Goal: Task Accomplishment & Management: Complete application form

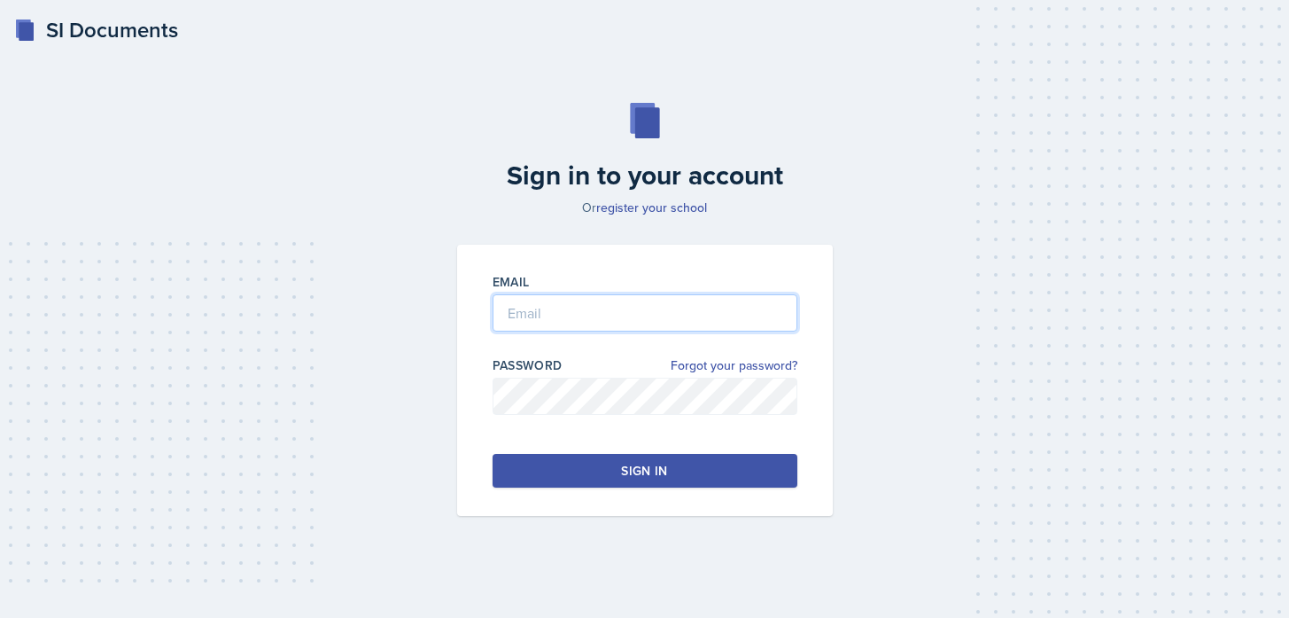
click at [539, 300] on input "email" at bounding box center [645, 312] width 305 height 37
type input "gea7638@mavs.uta.edu"
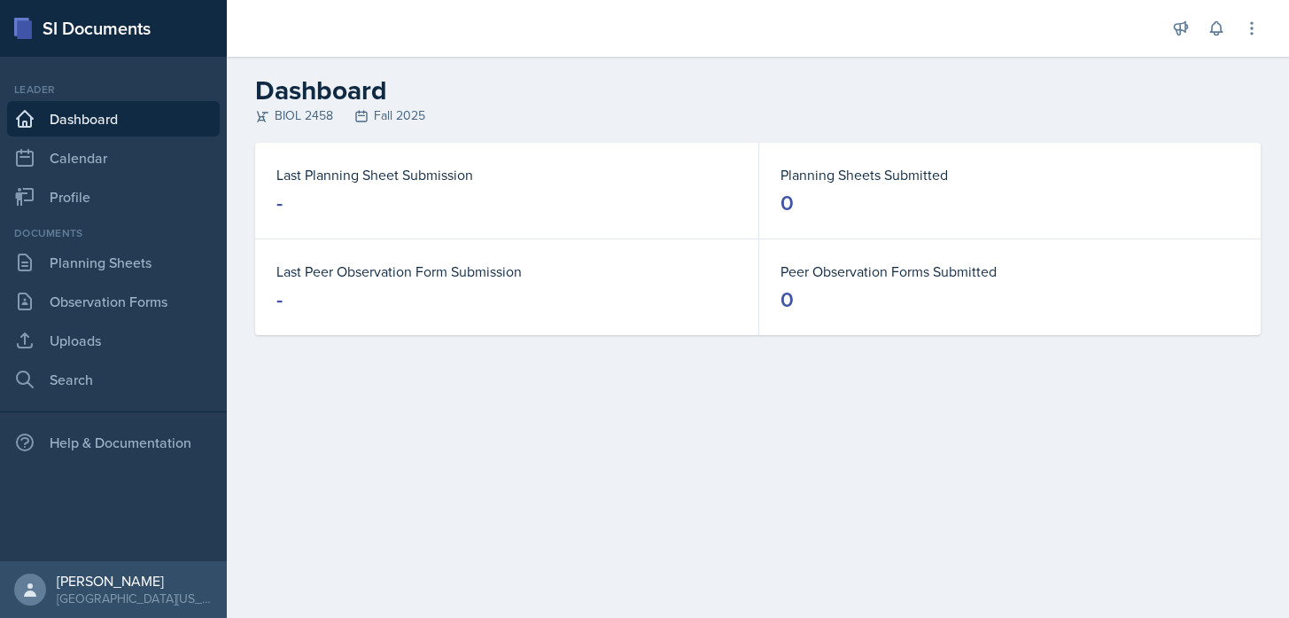
click at [775, 416] on main "Dashboard BIOL 2458 Fall 2025 Last Planning Sheet Submission - Planning Sheets …" at bounding box center [758, 337] width 1062 height 561
click at [89, 254] on link "Planning Sheets" at bounding box center [113, 262] width 213 height 35
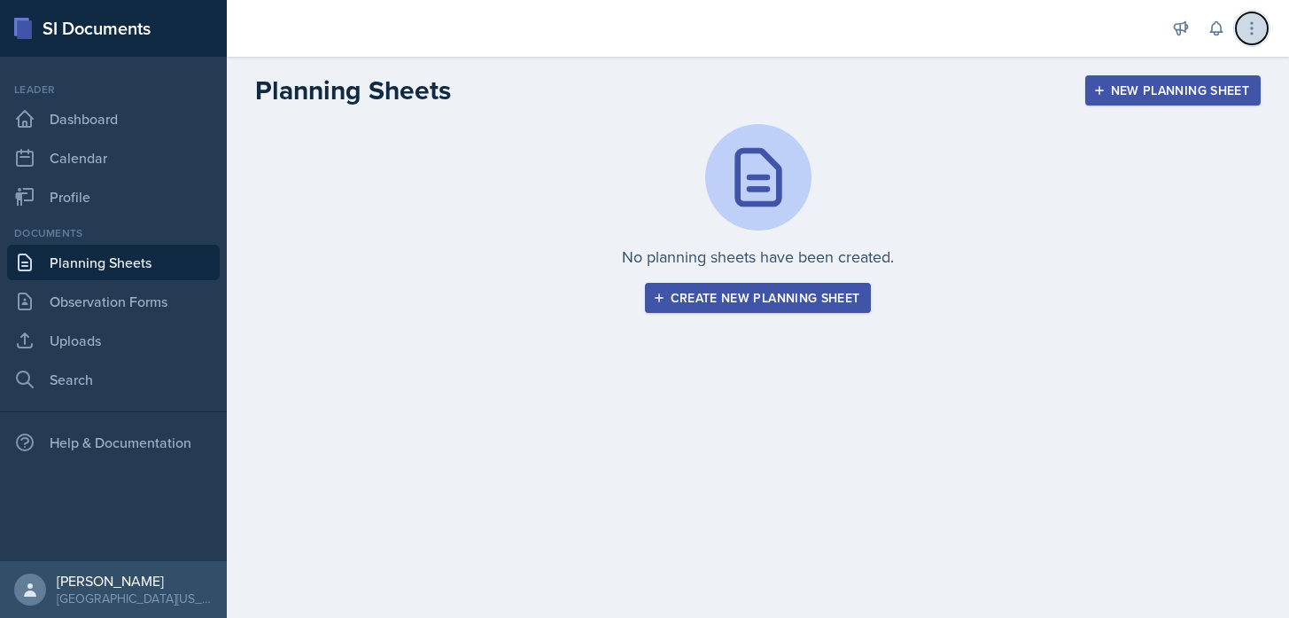
click at [1254, 36] on icon at bounding box center [1252, 28] width 18 height 18
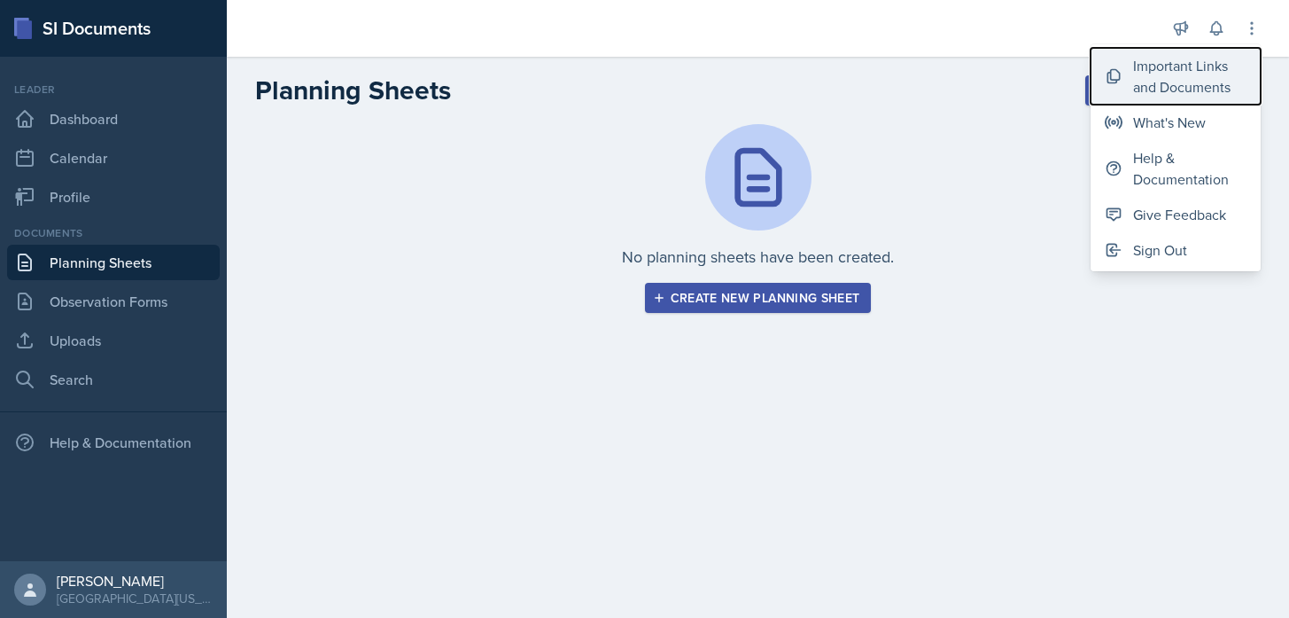
click at [1216, 69] on div "Important Links and Documents" at bounding box center [1189, 76] width 113 height 43
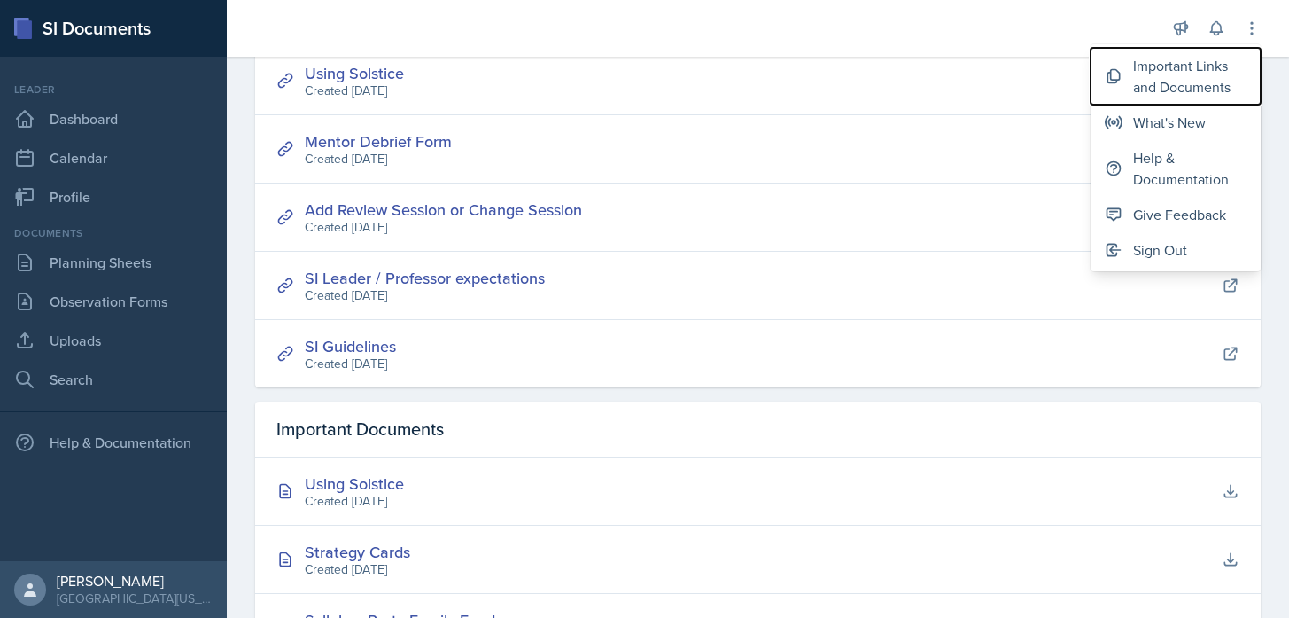
scroll to position [245, 0]
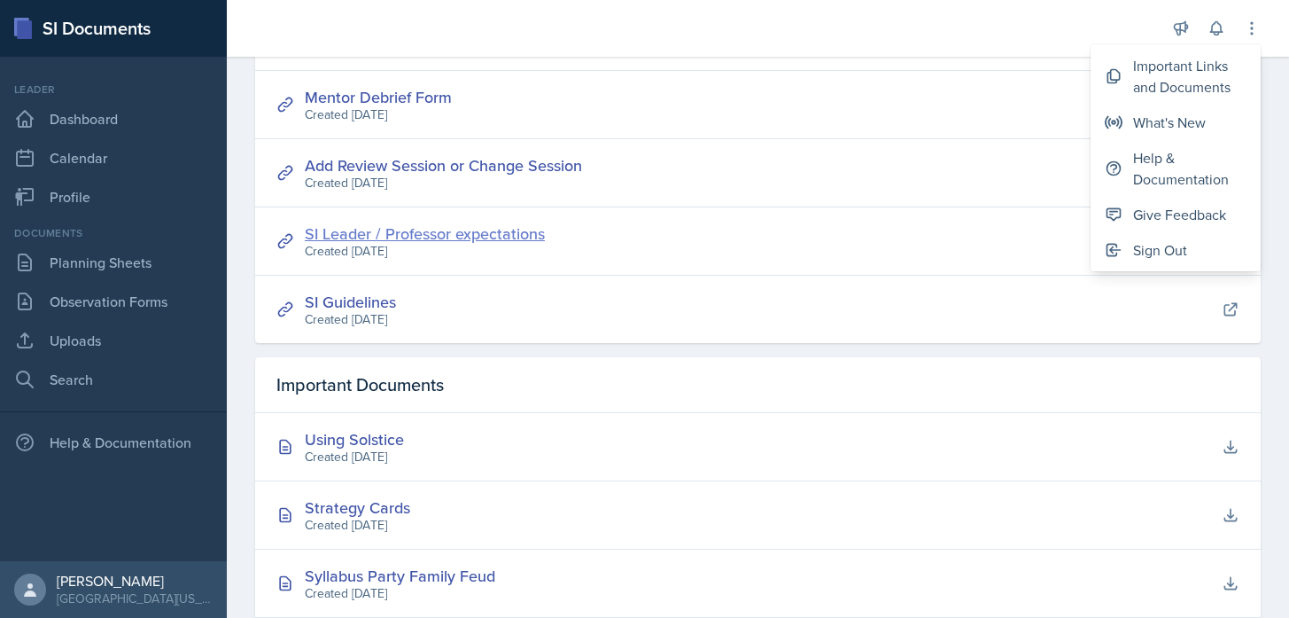
click at [509, 238] on link "SI Leader / Professor expectations" at bounding box center [425, 233] width 240 height 22
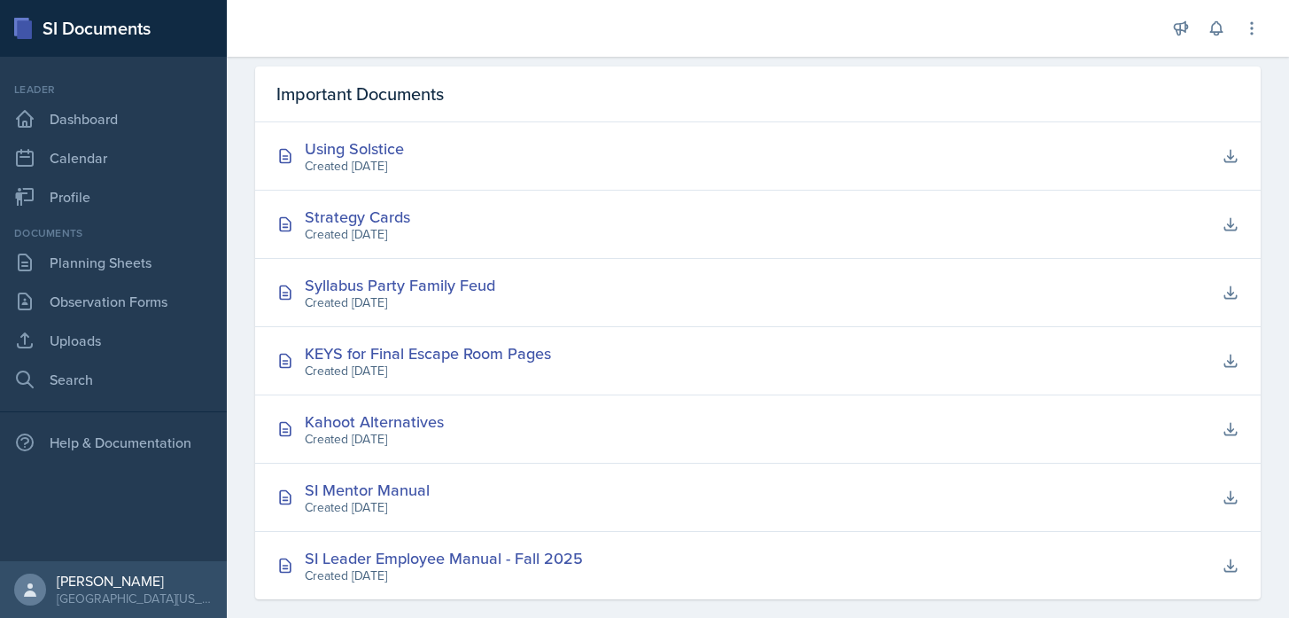
scroll to position [560, 0]
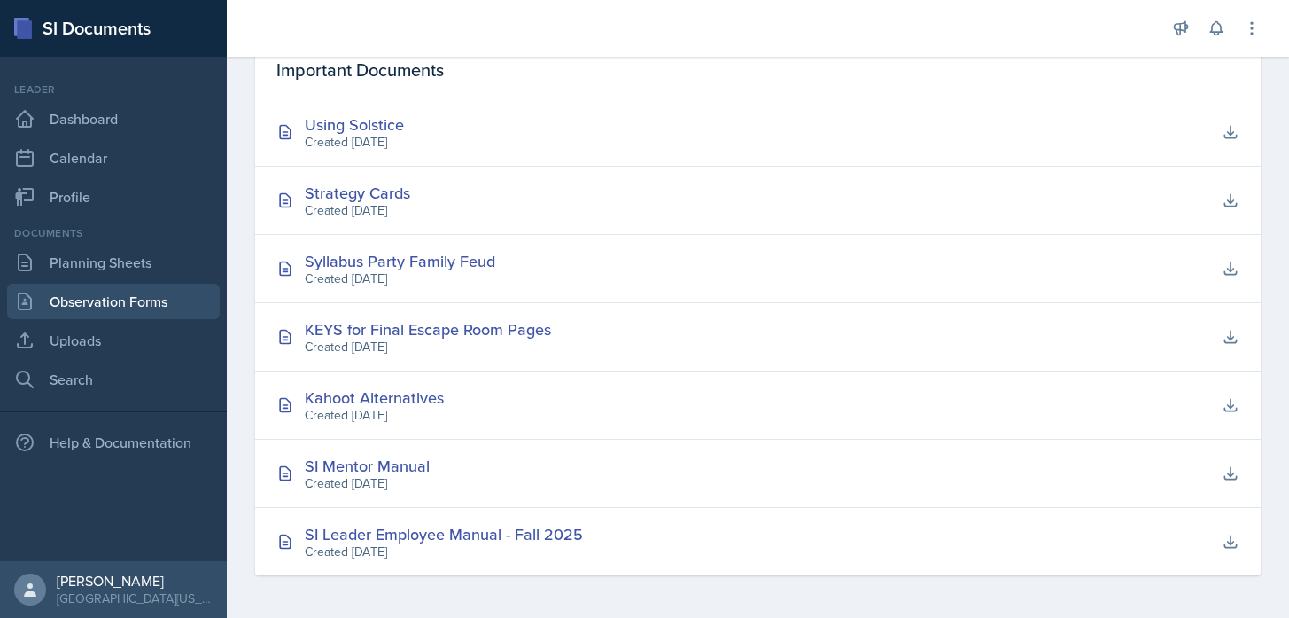
click at [97, 303] on link "Observation Forms" at bounding box center [113, 301] width 213 height 35
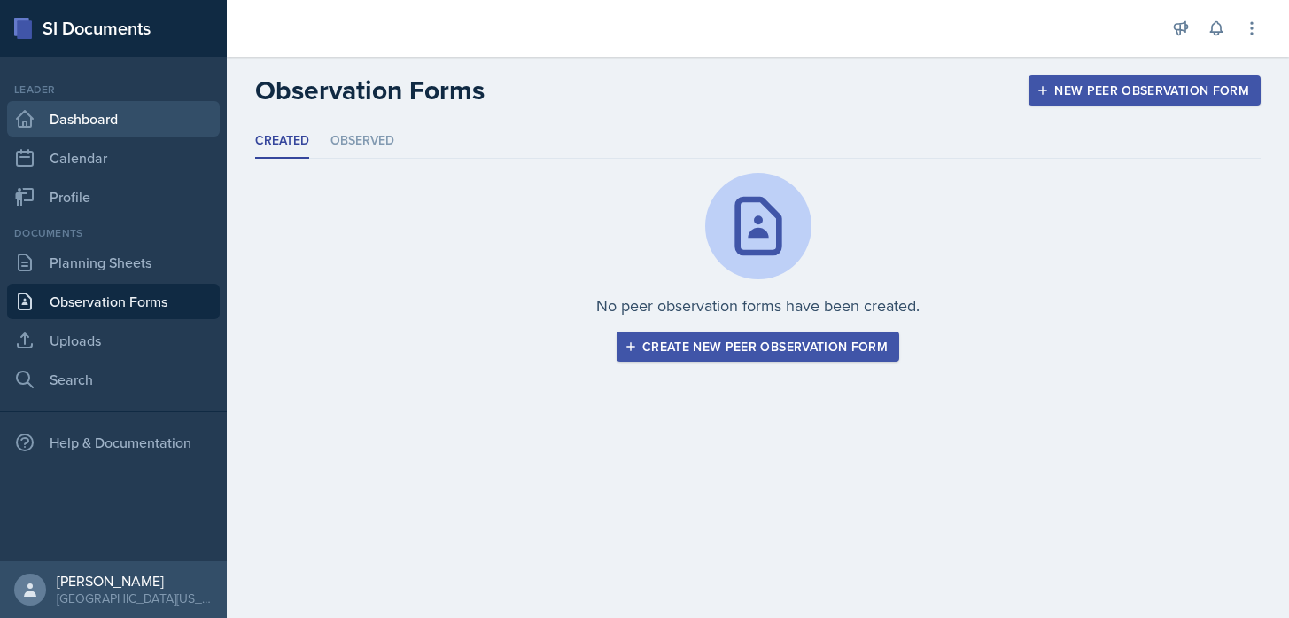
click at [69, 121] on link "Dashboard" at bounding box center [113, 118] width 213 height 35
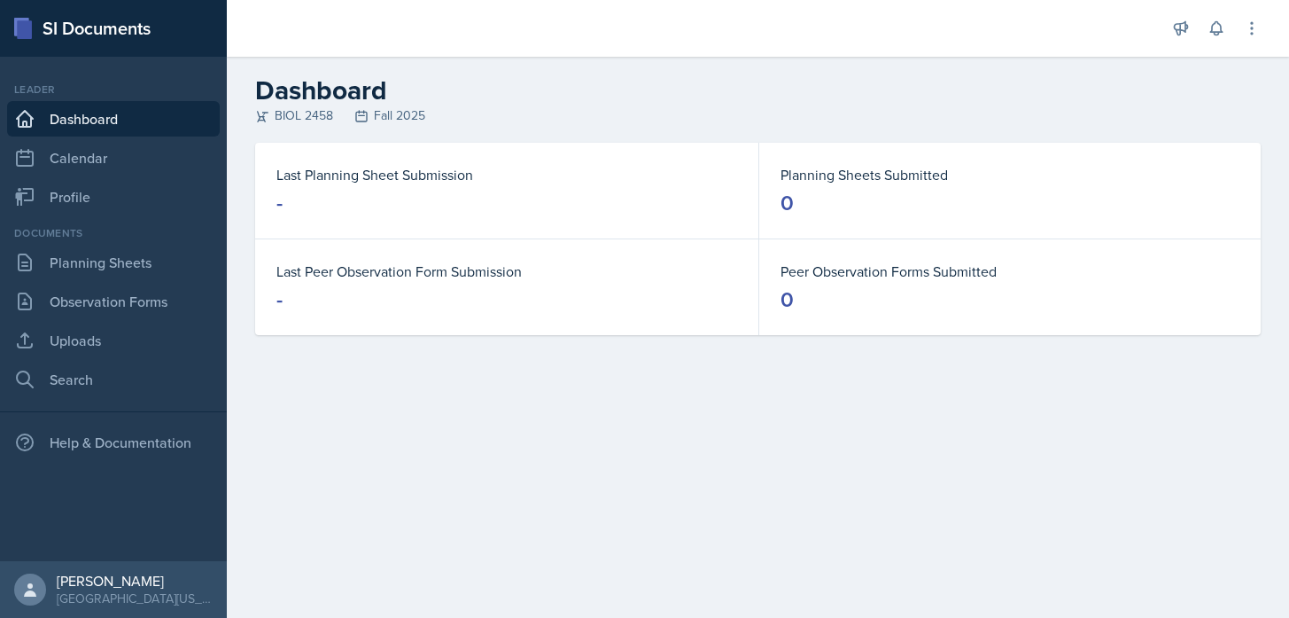
click at [1235, 34] on div "Announcements Planning Sheets Sep 1st, 2023 8:48 AM Hi Everyone! Make sure you'…" at bounding box center [1216, 28] width 89 height 57
click at [1241, 34] on button at bounding box center [1252, 28] width 32 height 32
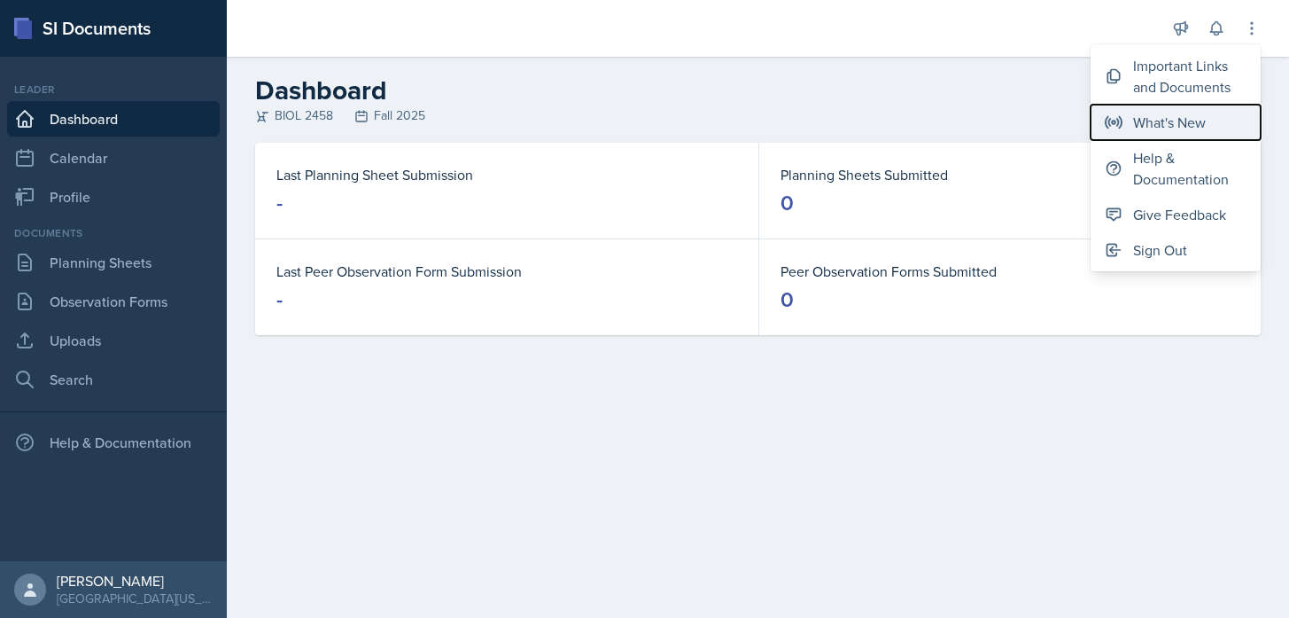
click at [1183, 125] on div "What's New" at bounding box center [1169, 122] width 73 height 21
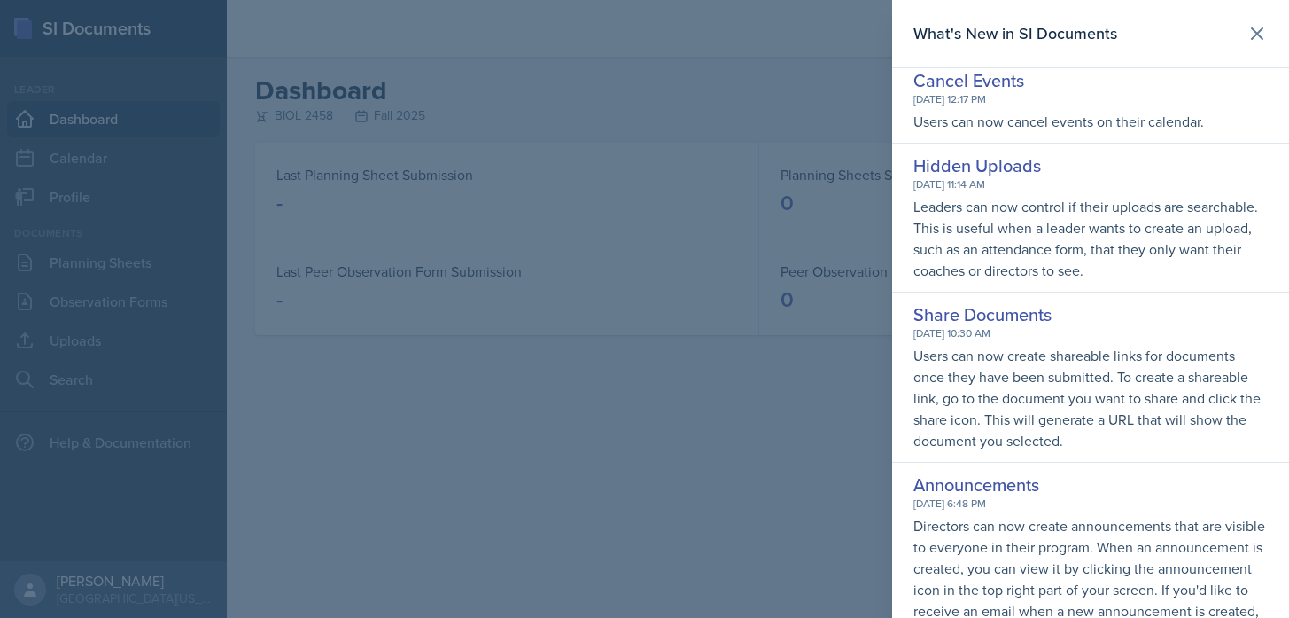
scroll to position [493, 0]
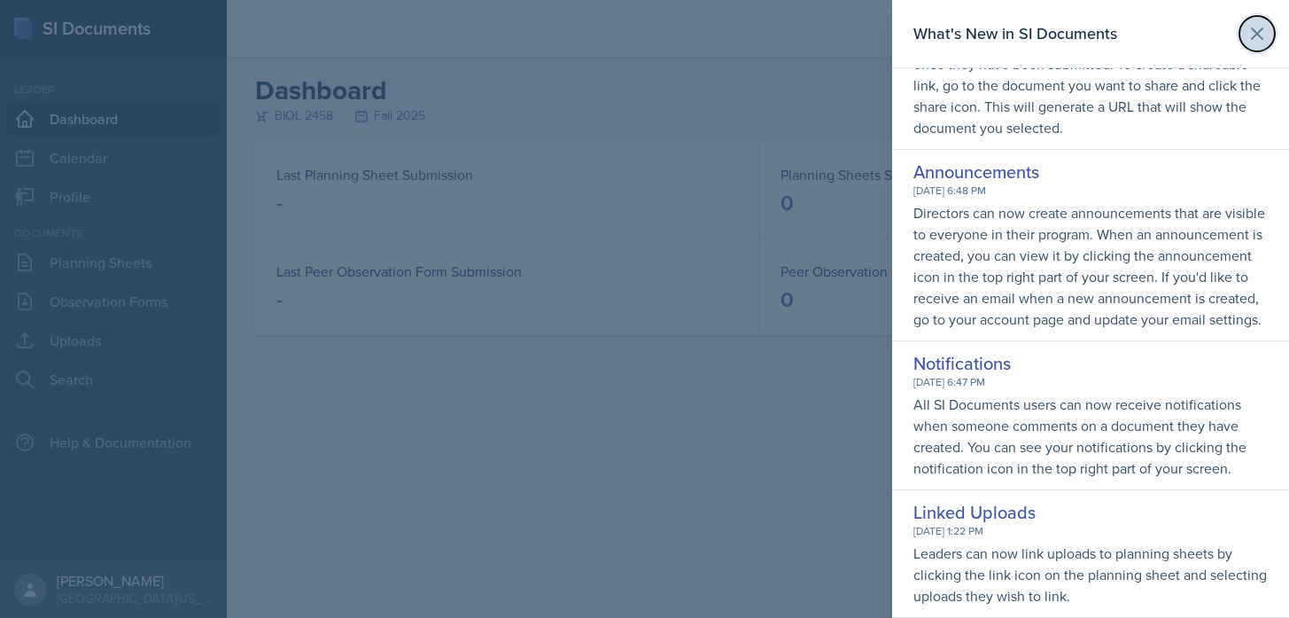
click at [1256, 40] on icon at bounding box center [1257, 33] width 21 height 21
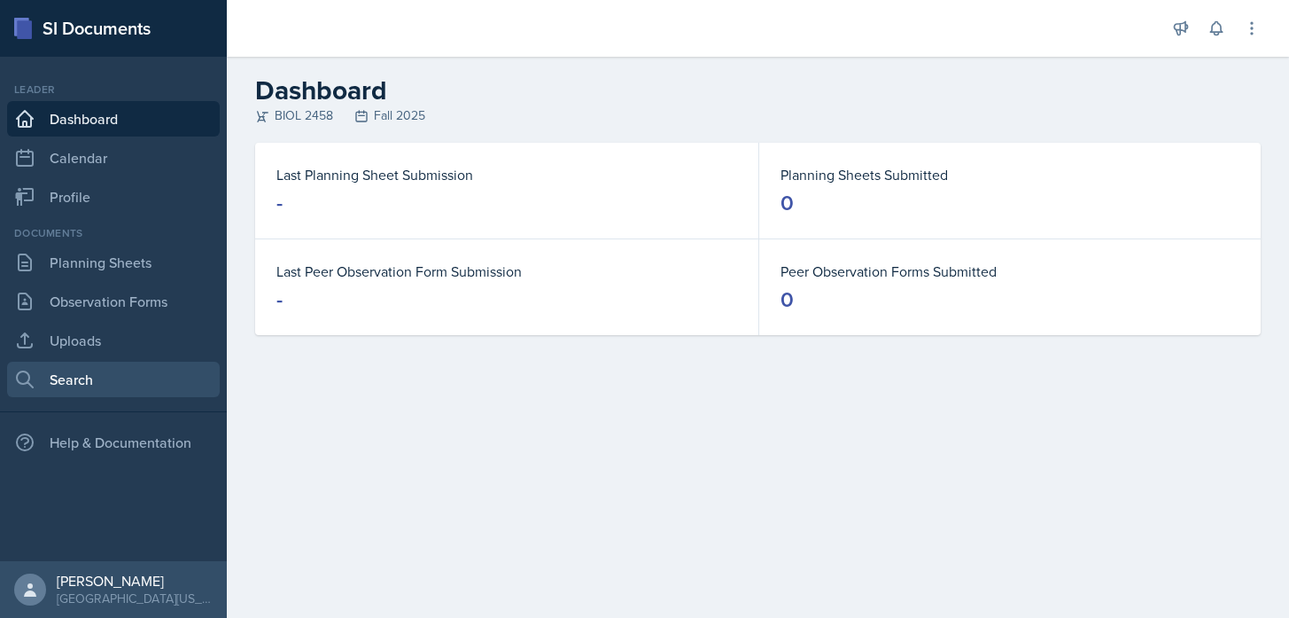
click at [45, 374] on link "Search" at bounding box center [113, 379] width 213 height 35
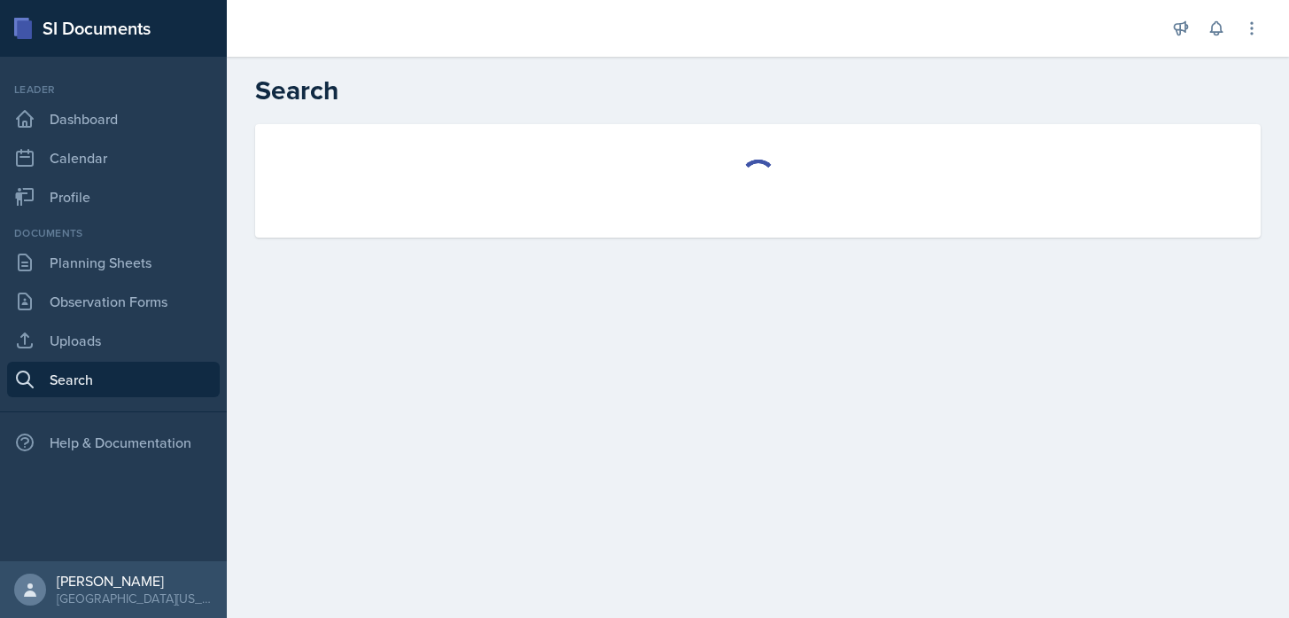
select select "all"
select select "1"
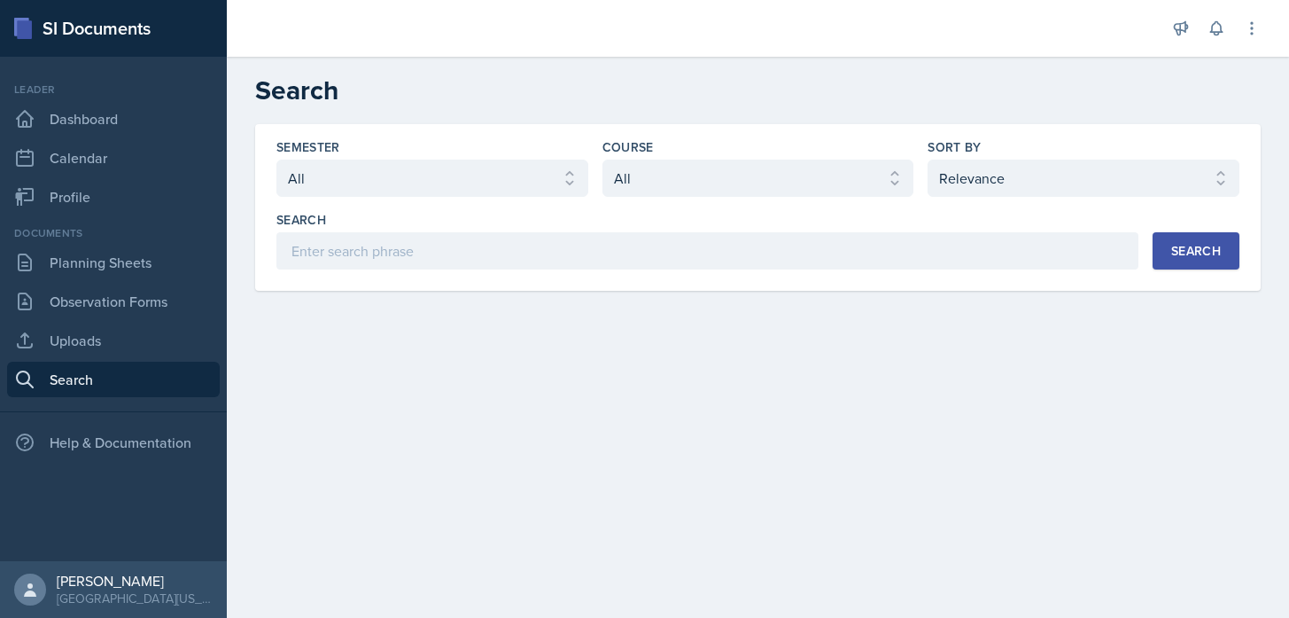
click at [443, 271] on div "Semester Select semester All Fall 2025 Spring 2025 Fall 2024 Spring 2024 Fall 2…" at bounding box center [758, 207] width 1006 height 167
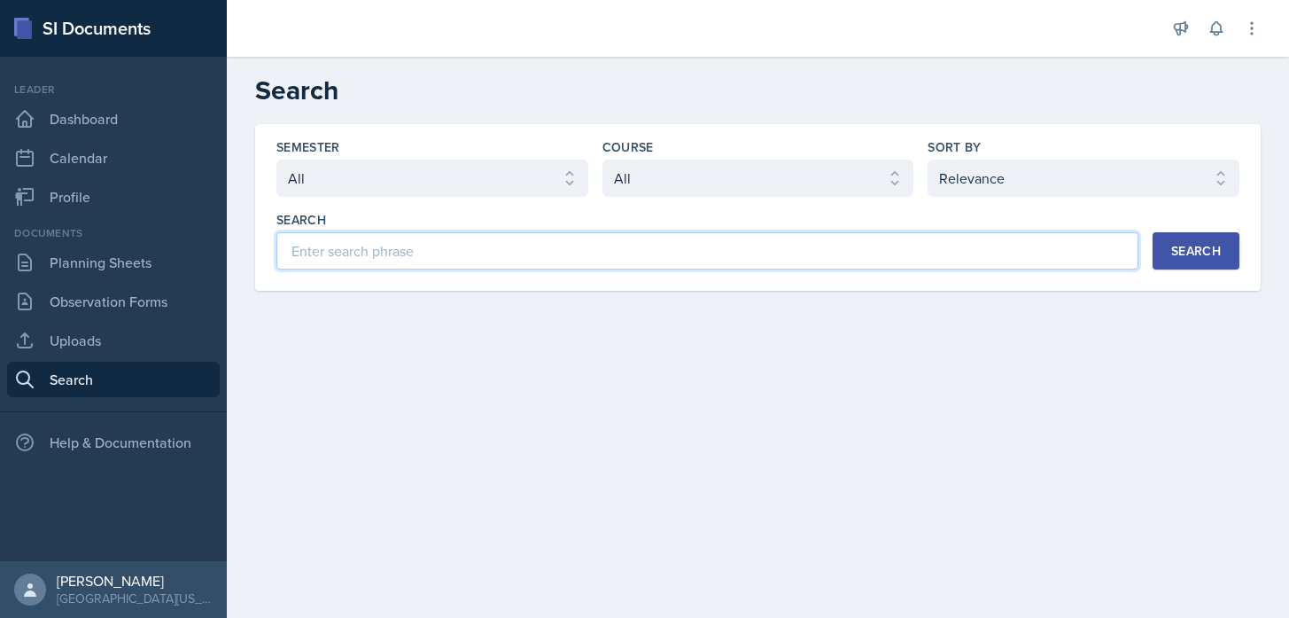
click at [438, 257] on input at bounding box center [707, 250] width 862 height 37
type input "interview"
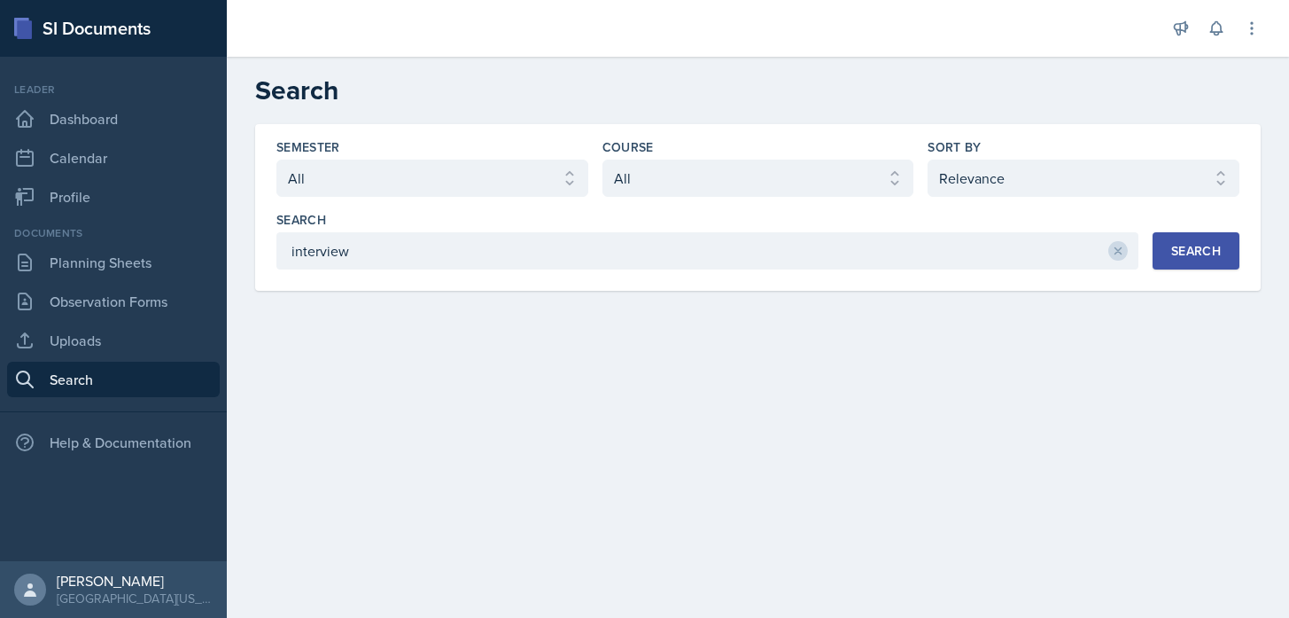
click at [1179, 262] on button "Search" at bounding box center [1196, 250] width 87 height 37
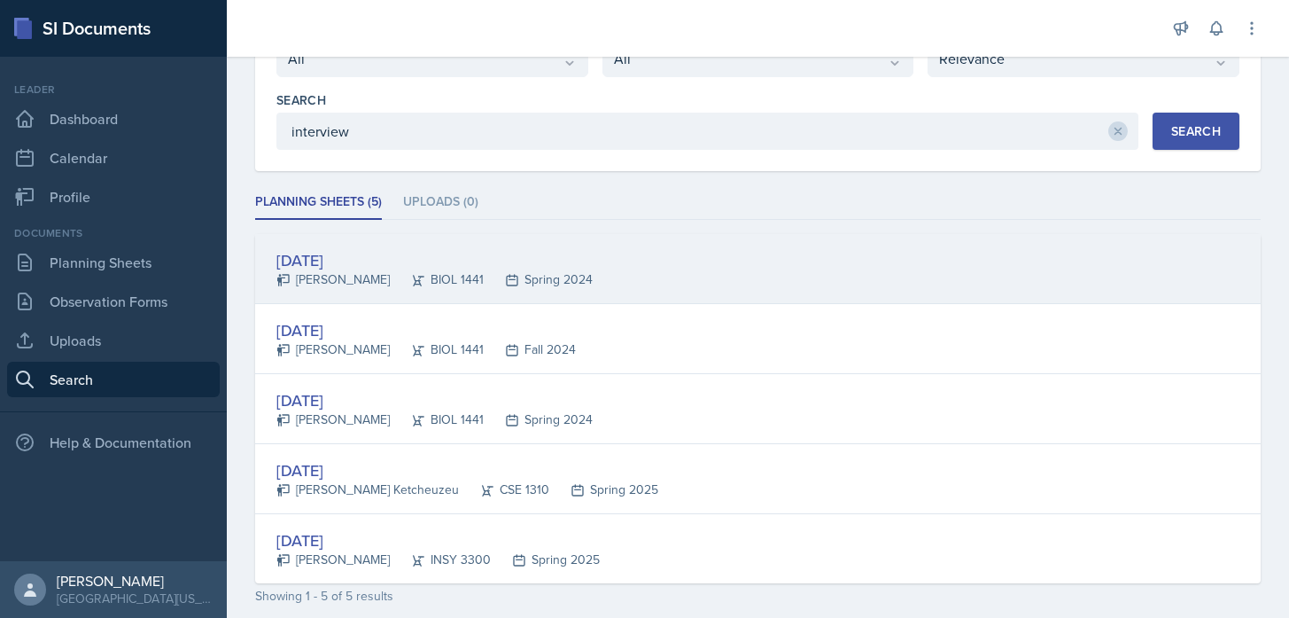
scroll to position [198, 0]
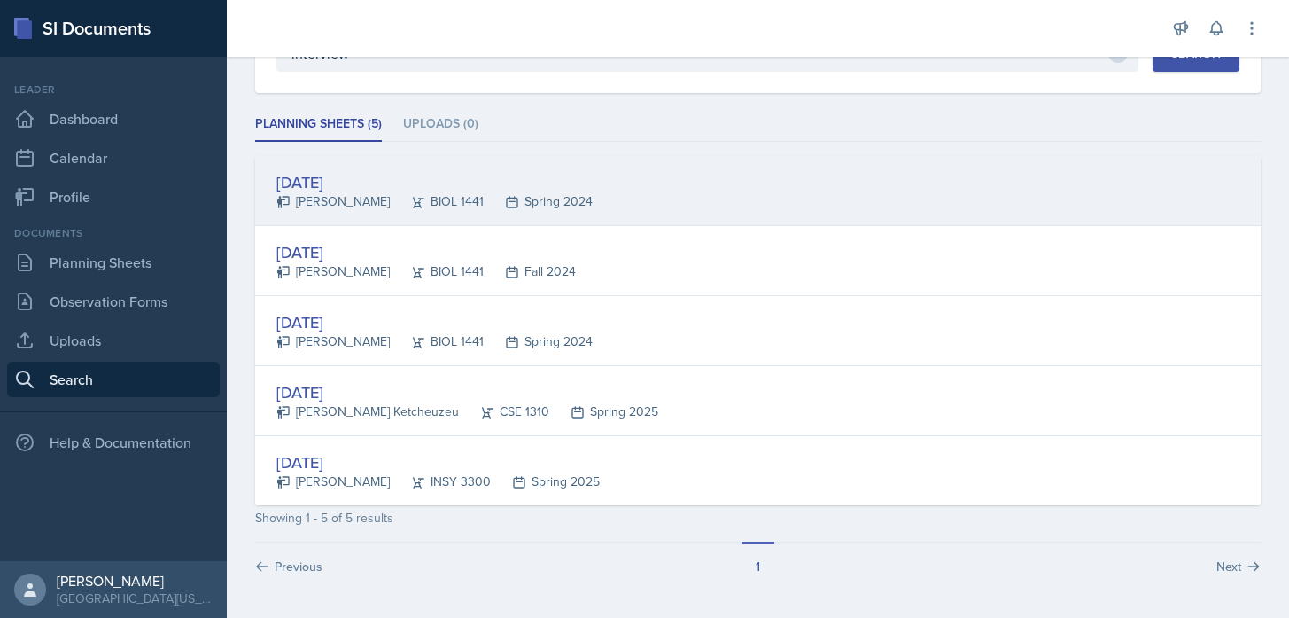
click at [339, 190] on div "Mar 5th, 2024" at bounding box center [434, 182] width 316 height 24
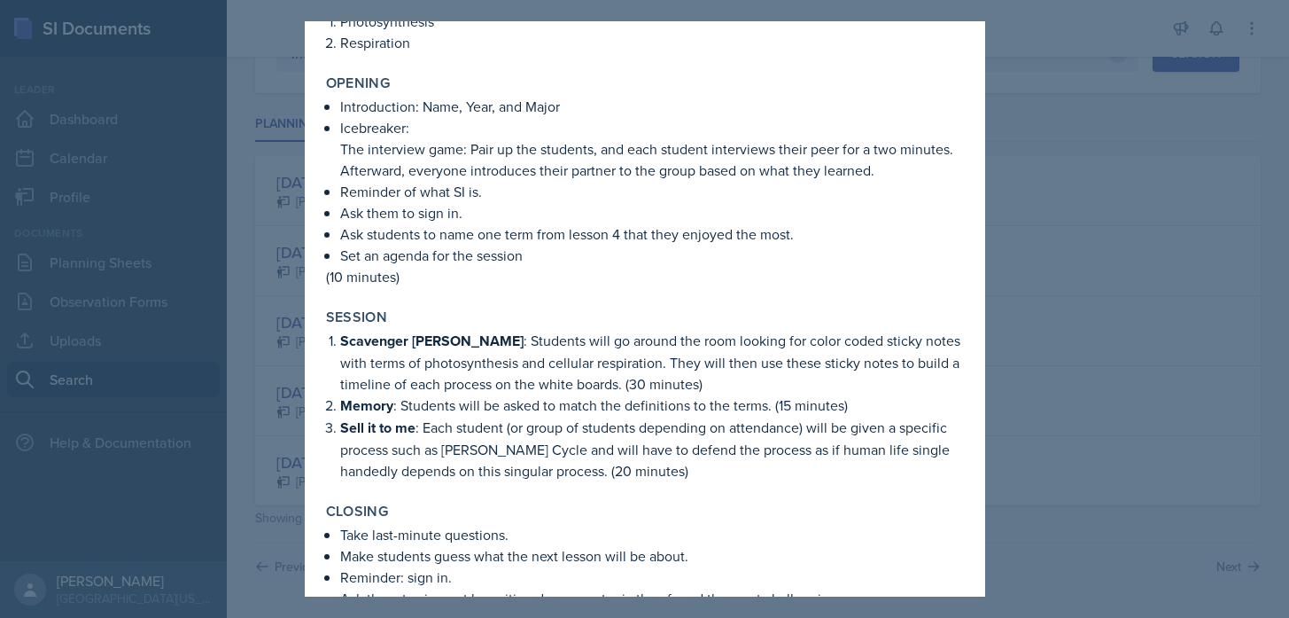
scroll to position [5, 0]
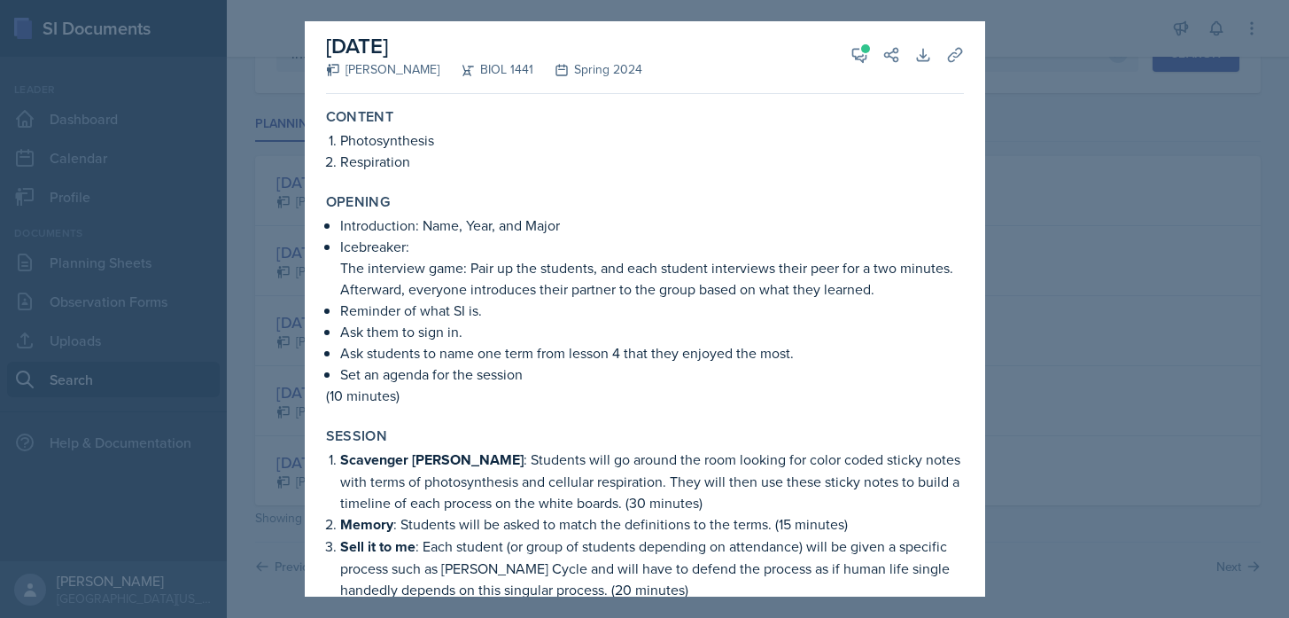
click at [1064, 162] on div at bounding box center [644, 309] width 1289 height 618
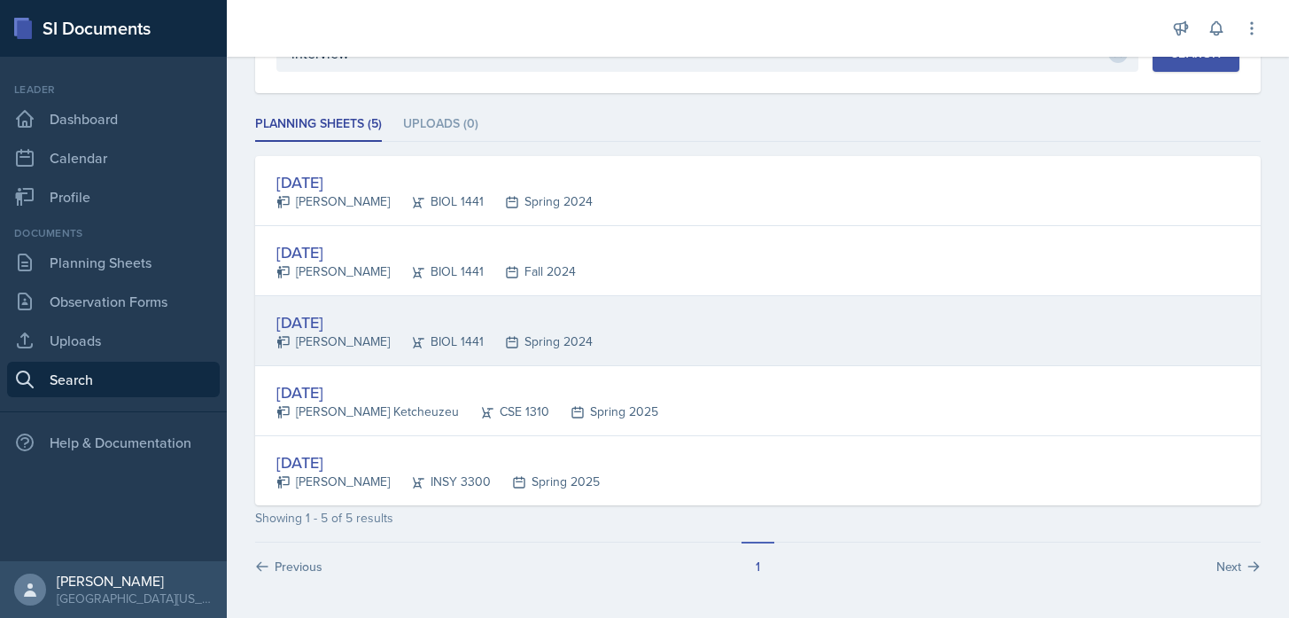
scroll to position [0, 0]
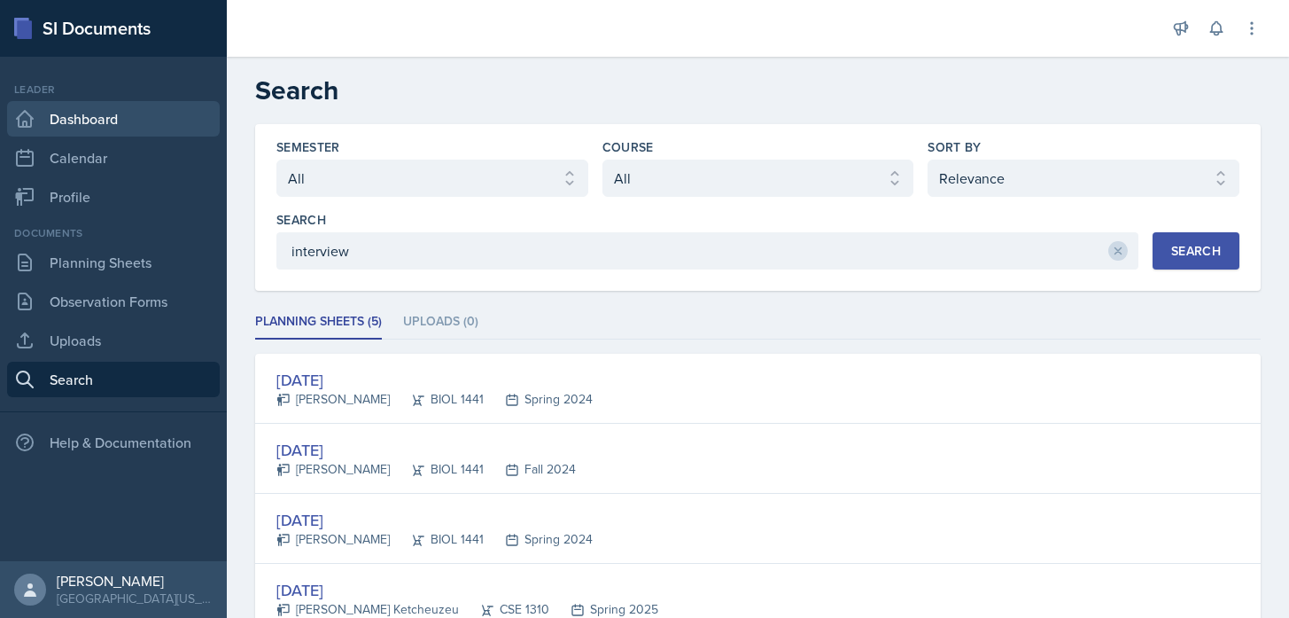
click at [105, 116] on link "Dashboard" at bounding box center [113, 118] width 213 height 35
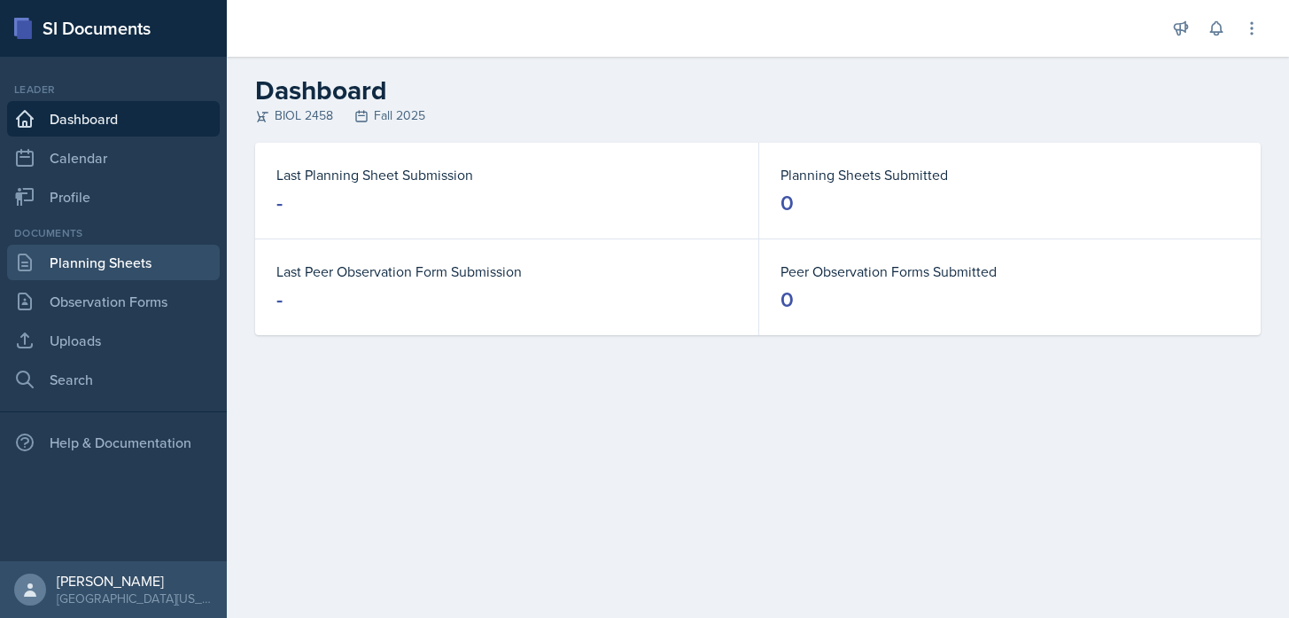
click at [124, 270] on link "Planning Sheets" at bounding box center [113, 262] width 213 height 35
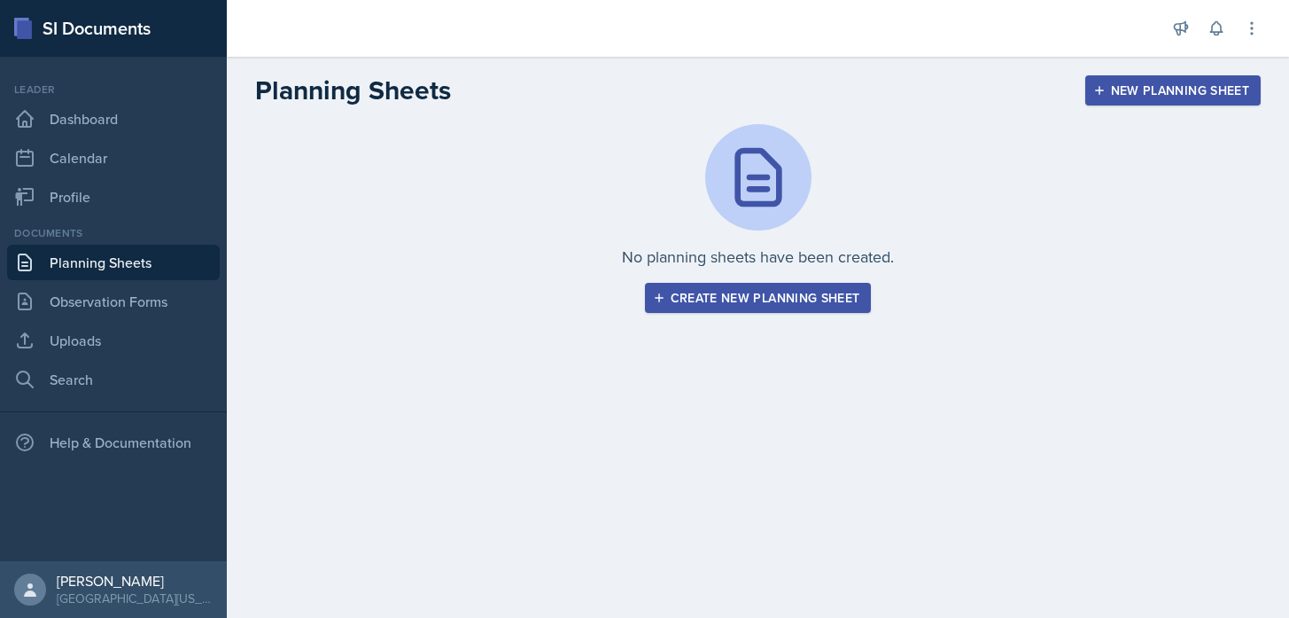
click at [729, 307] on button "Create new planning sheet" at bounding box center [758, 298] width 227 height 30
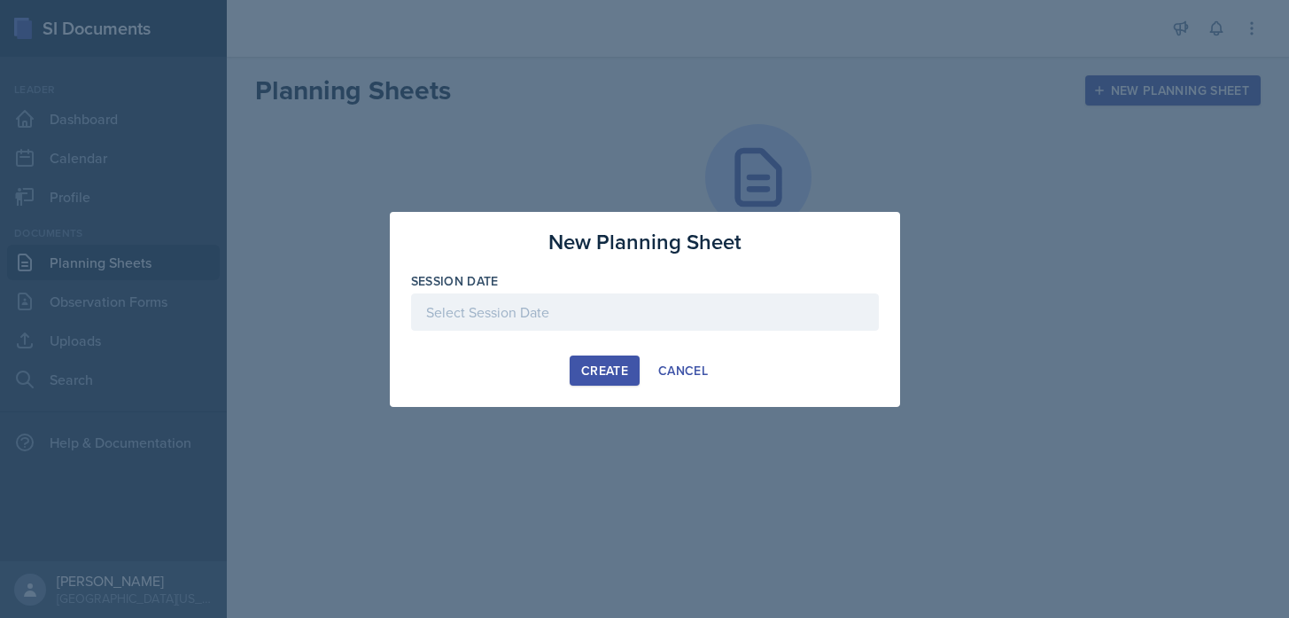
click at [634, 310] on div at bounding box center [645, 311] width 468 height 37
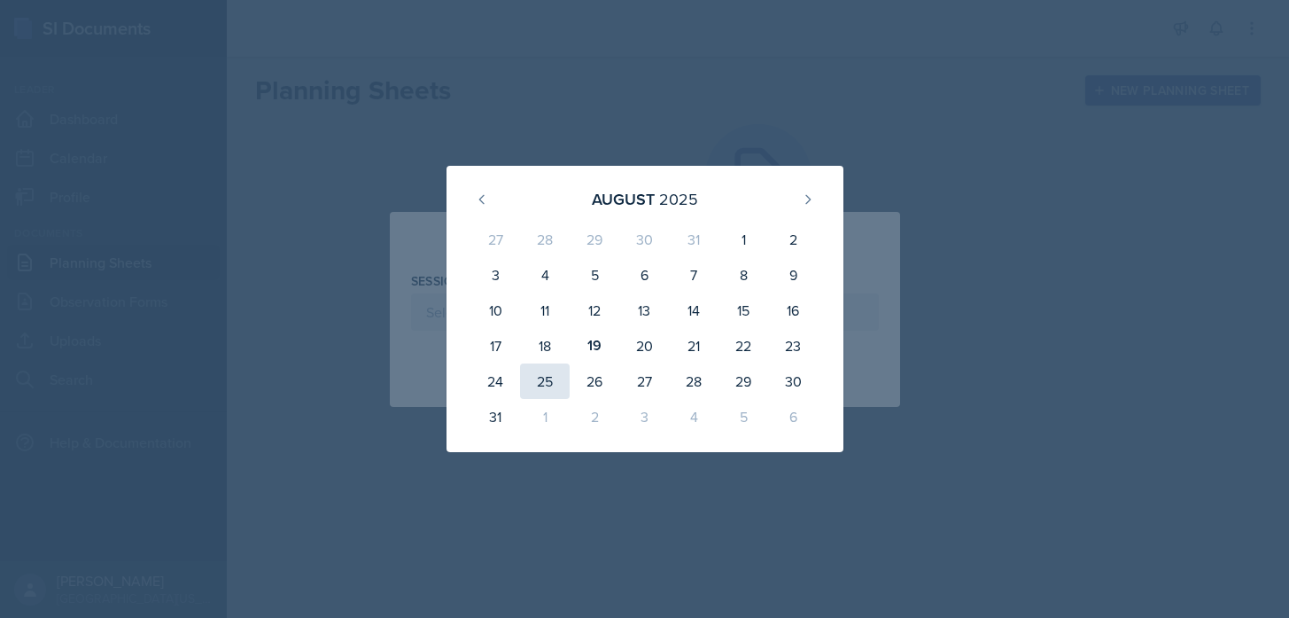
click at [545, 377] on div "25" at bounding box center [545, 380] width 50 height 35
type input "August 25th, 2025"
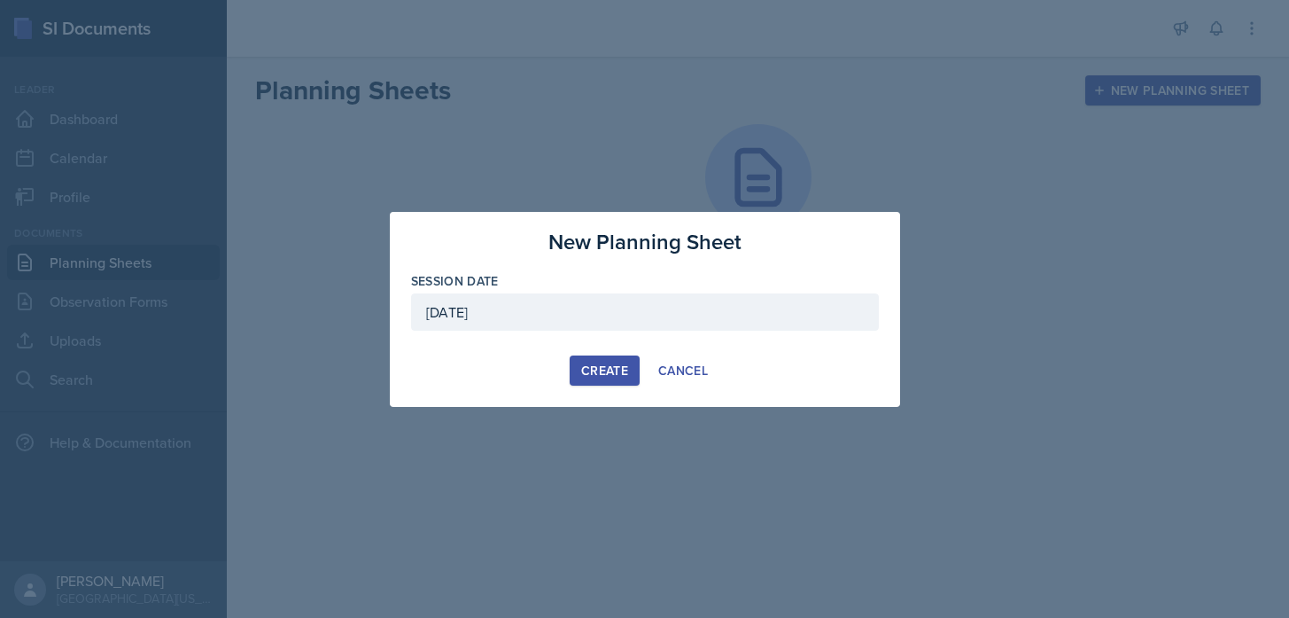
click at [603, 368] on div "Create" at bounding box center [604, 370] width 47 height 14
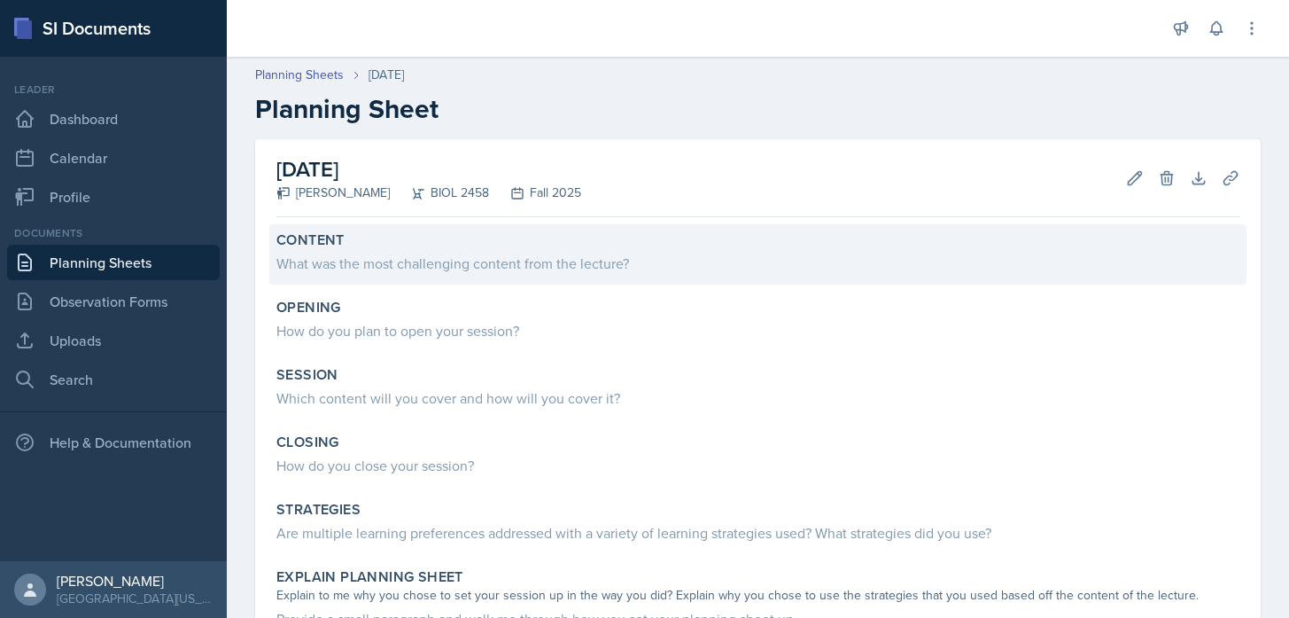
click at [396, 274] on div "Content What was the most challenging content from the lecture?" at bounding box center [757, 254] width 977 height 60
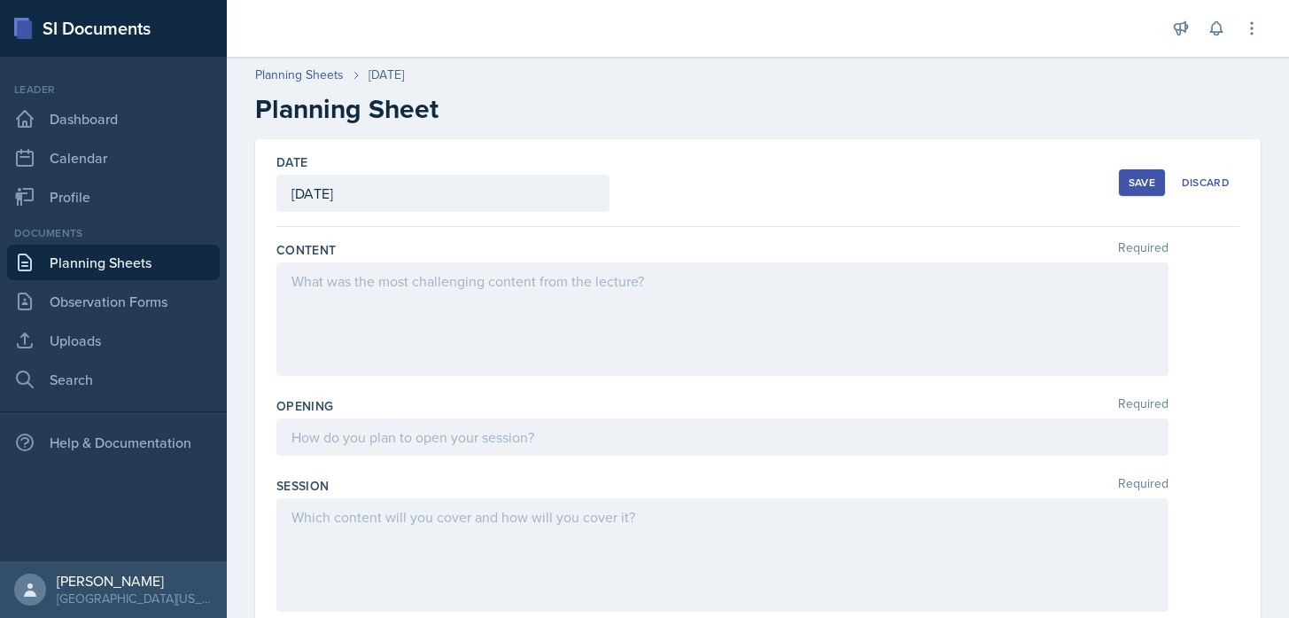
click at [814, 208] on div "Date August 25th, 2025 August 2025 27 28 29 30 31 1 2 3 4 5 6 7 8 9 10 11 12 13…" at bounding box center [757, 183] width 963 height 88
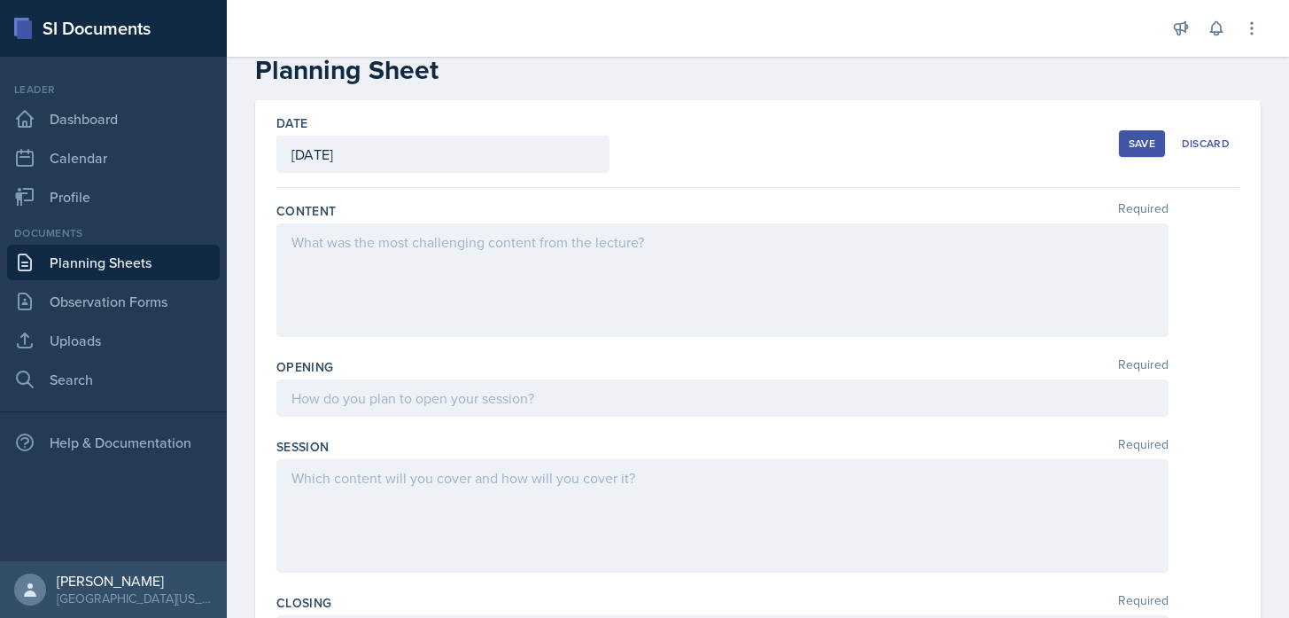
scroll to position [42, 0]
click at [1156, 143] on button "Save" at bounding box center [1142, 141] width 46 height 27
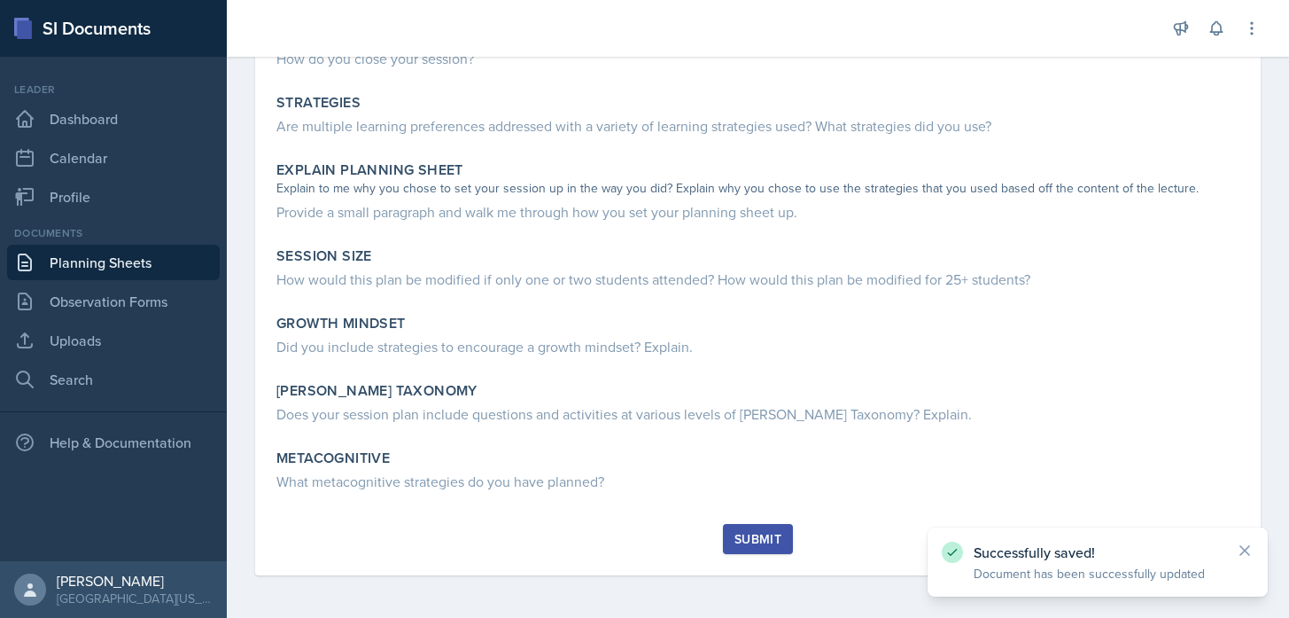
scroll to position [0, 0]
